Goal: Task Accomplishment & Management: Use online tool/utility

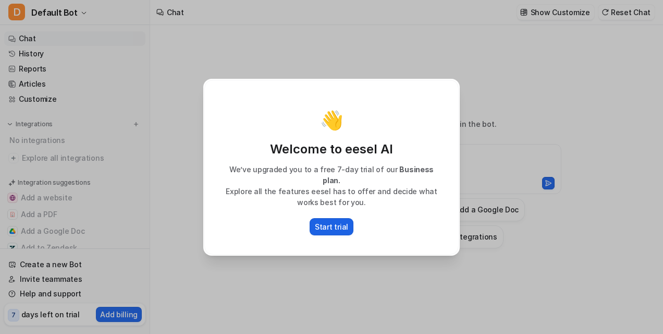
click at [328, 222] on p "Start trial" at bounding box center [331, 226] width 33 height 11
type textarea "**********"
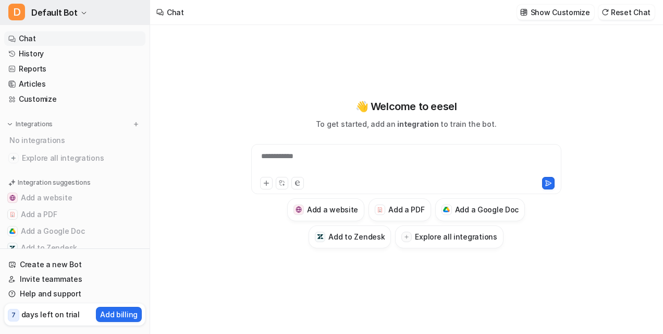
click at [38, 8] on span "Default Bot" at bounding box center [54, 12] width 46 height 15
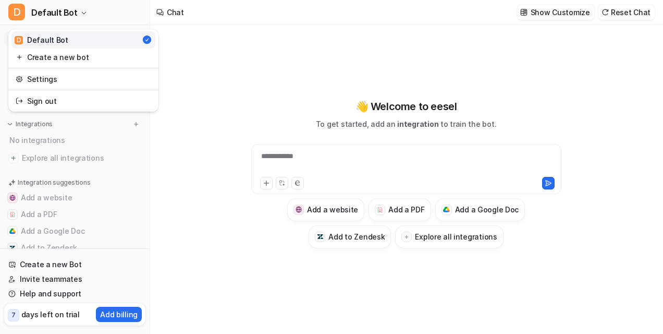
click at [167, 29] on div "**********" at bounding box center [331, 167] width 663 height 334
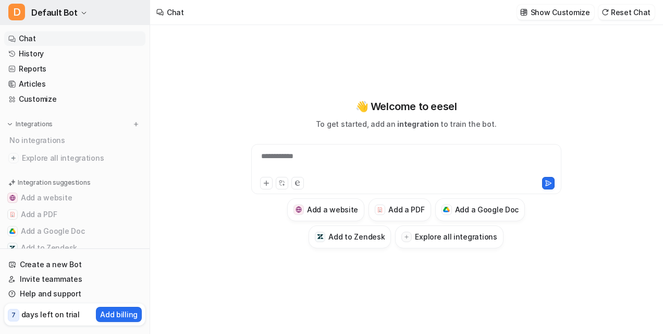
click at [14, 11] on span "D" at bounding box center [16, 12] width 17 height 17
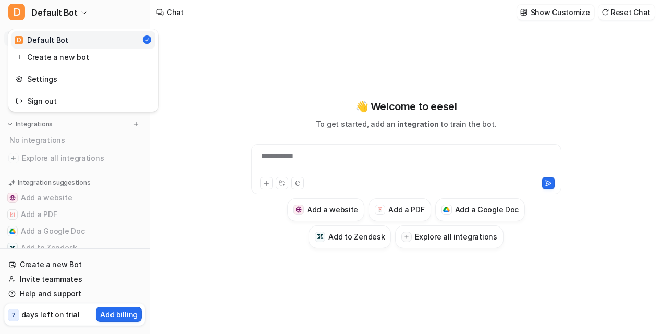
click at [14, 38] on link "D Default Bot" at bounding box center [83, 39] width 144 height 17
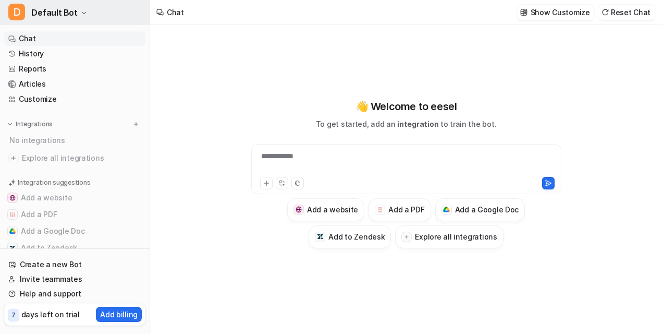
click at [16, 9] on span "D" at bounding box center [16, 12] width 17 height 17
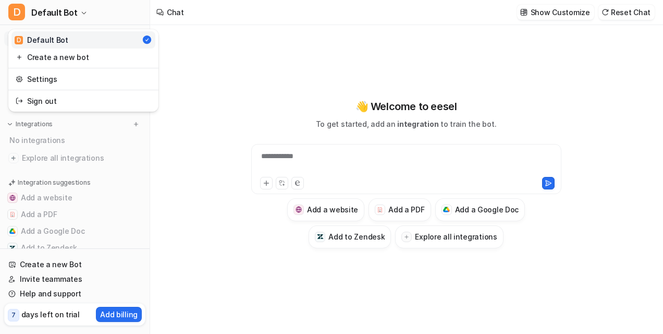
click at [35, 41] on div "D Default Bot" at bounding box center [42, 39] width 54 height 11
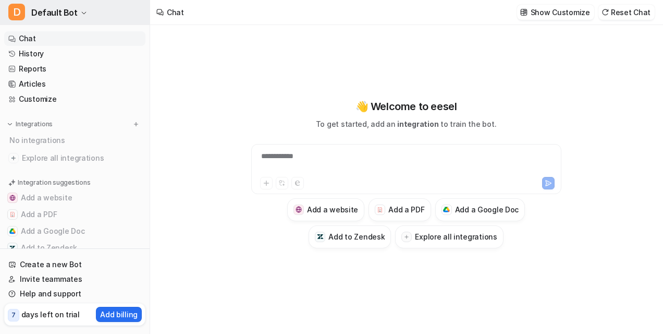
click at [17, 9] on span "D" at bounding box center [16, 12] width 17 height 17
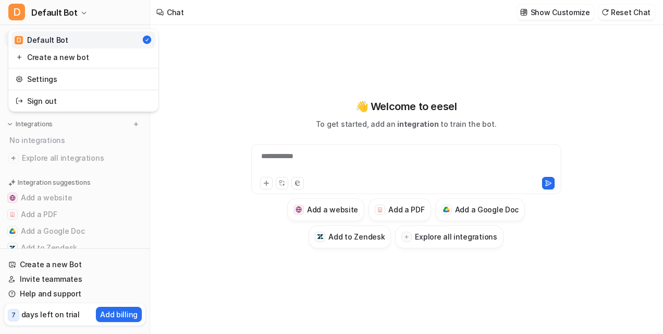
click at [16, 37] on span "D" at bounding box center [19, 40] width 8 height 8
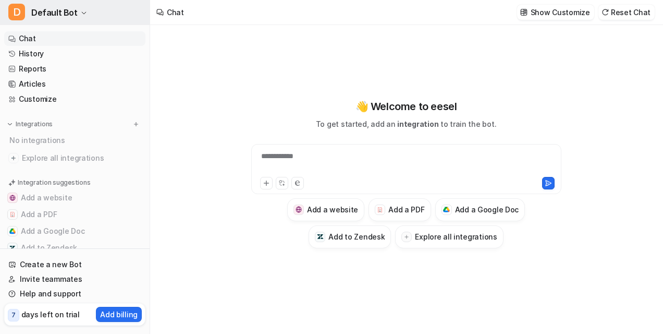
click at [16, 8] on span "D" at bounding box center [16, 12] width 17 height 17
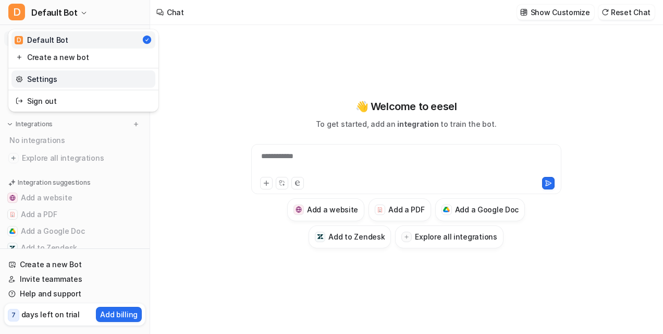
click at [29, 77] on link "Settings" at bounding box center [83, 78] width 144 height 17
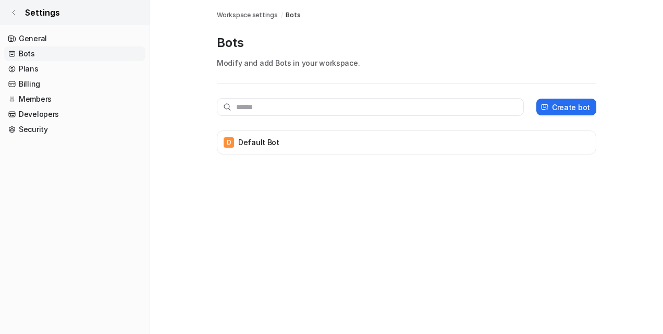
click at [12, 10] on icon at bounding box center [13, 12] width 6 height 6
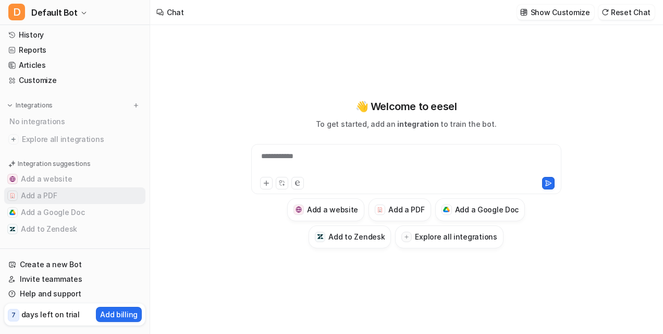
scroll to position [25, 0]
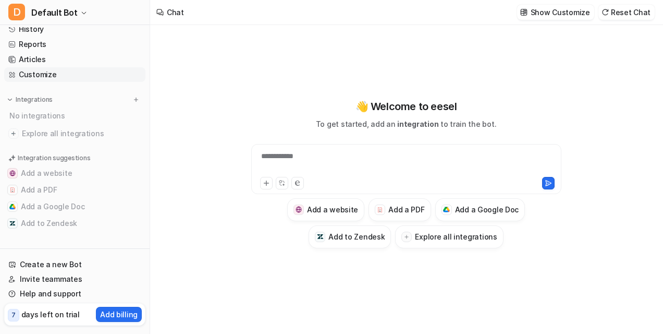
click at [21, 71] on link "Customize" at bounding box center [74, 74] width 141 height 15
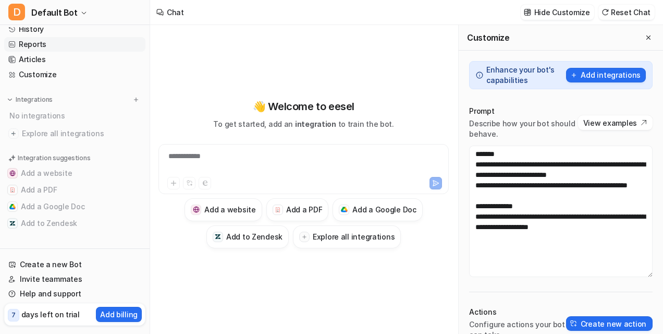
click at [43, 40] on link "Reports" at bounding box center [74, 44] width 141 height 15
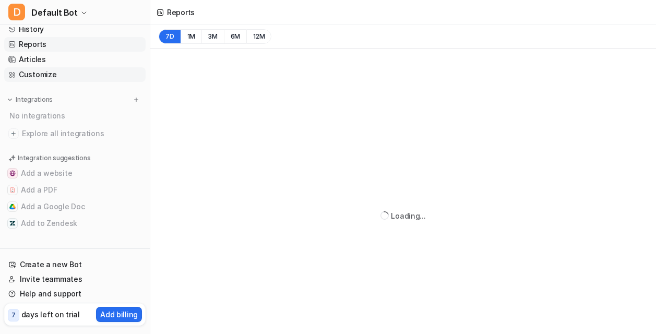
click at [43, 71] on link "Customize" at bounding box center [74, 74] width 141 height 15
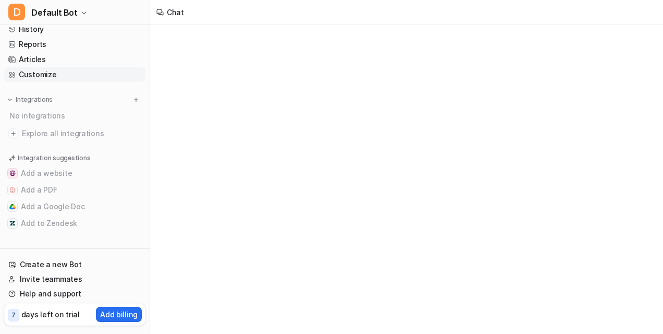
click at [42, 73] on link "Customize" at bounding box center [74, 74] width 141 height 15
click at [28, 61] on link "Articles" at bounding box center [74, 59] width 141 height 15
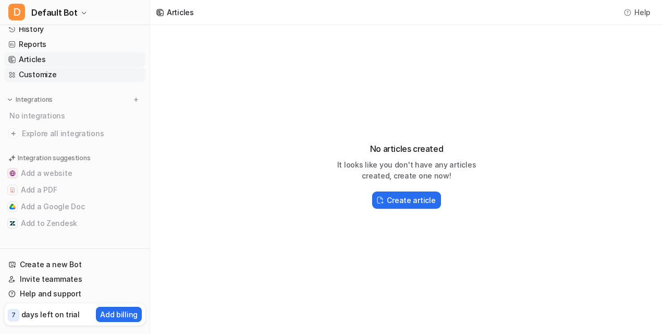
click at [34, 76] on link "Customize" at bounding box center [74, 74] width 141 height 15
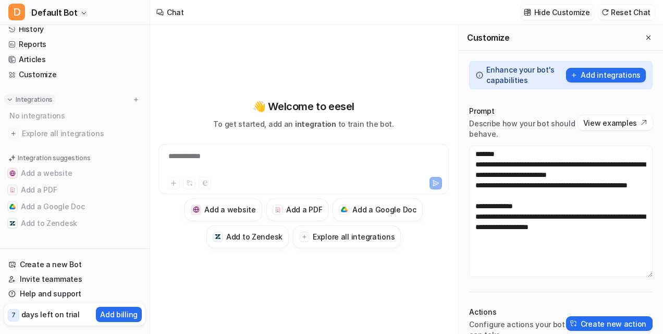
click at [28, 98] on p "Integrations" at bounding box center [34, 99] width 37 height 8
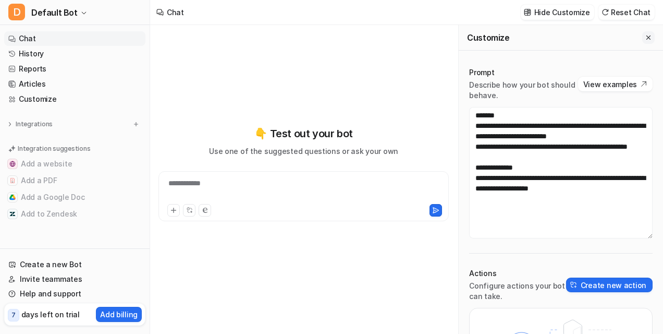
click at [647, 37] on icon "Close flyout" at bounding box center [649, 37] width 4 height 4
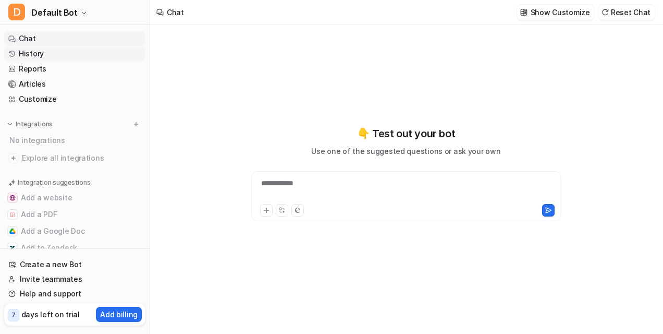
click at [28, 49] on link "History" at bounding box center [74, 53] width 141 height 15
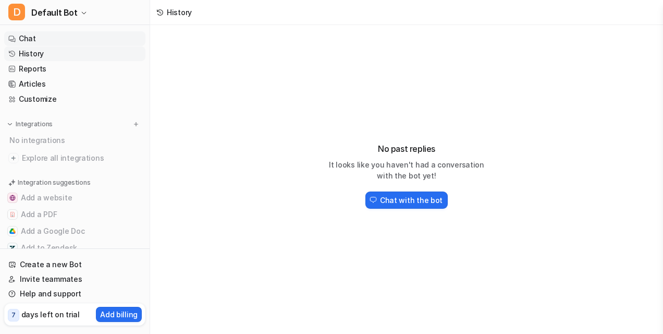
click at [39, 32] on link "Chat" at bounding box center [74, 38] width 141 height 15
